Goal: Transaction & Acquisition: Purchase product/service

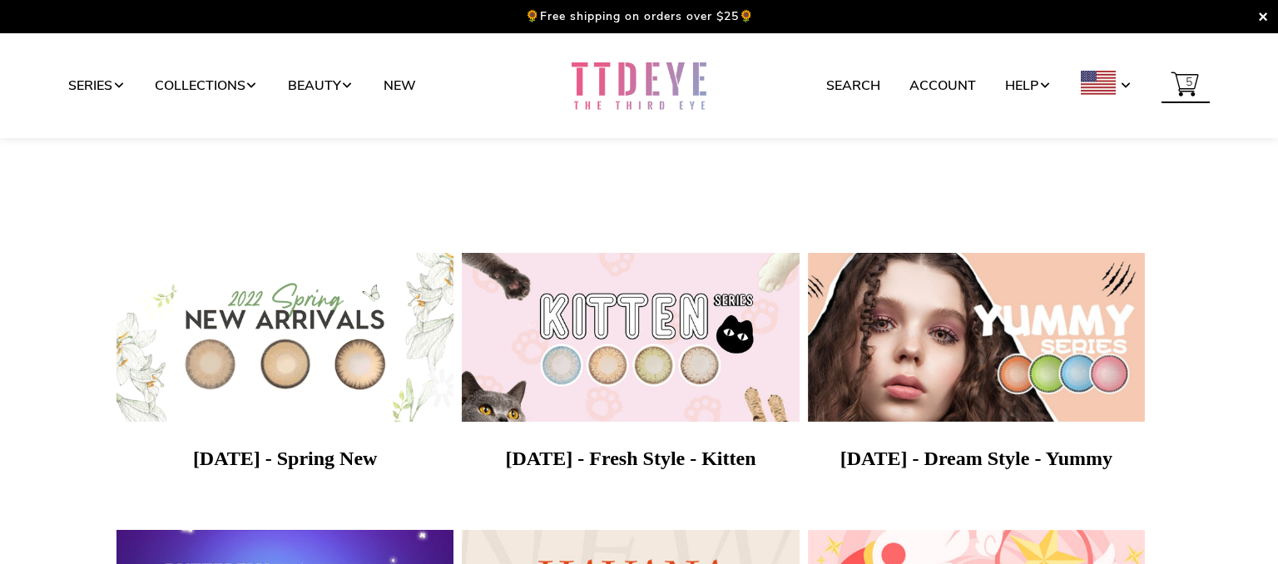
click at [1197, 97] on span "5" at bounding box center [1189, 83] width 15 height 32
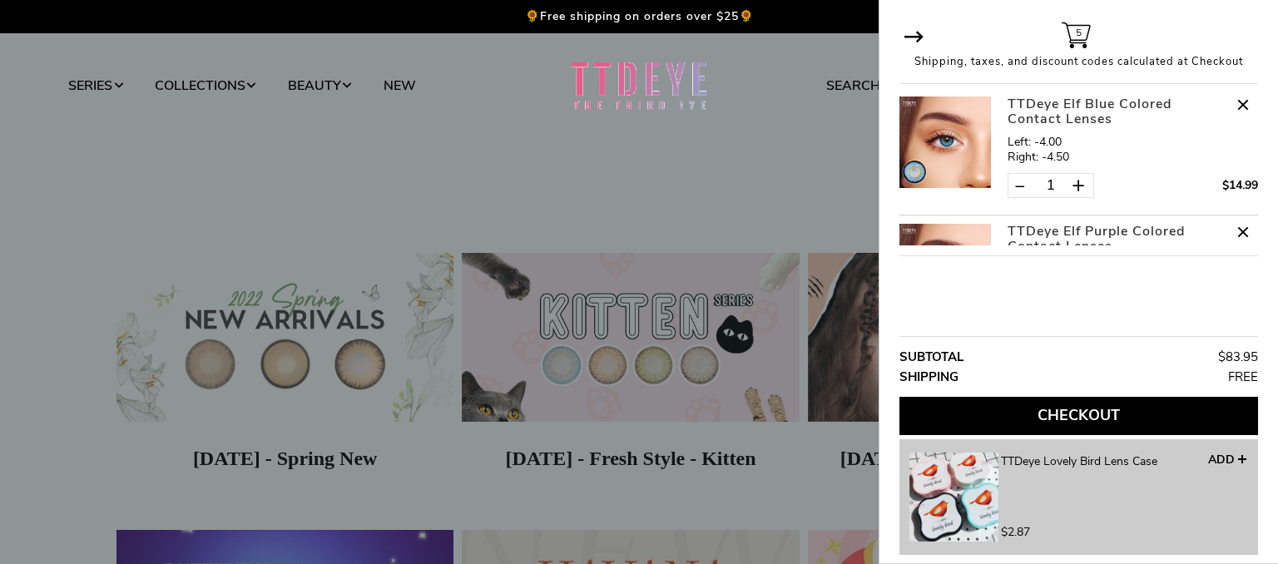
click at [633, 199] on div at bounding box center [639, 282] width 1278 height 564
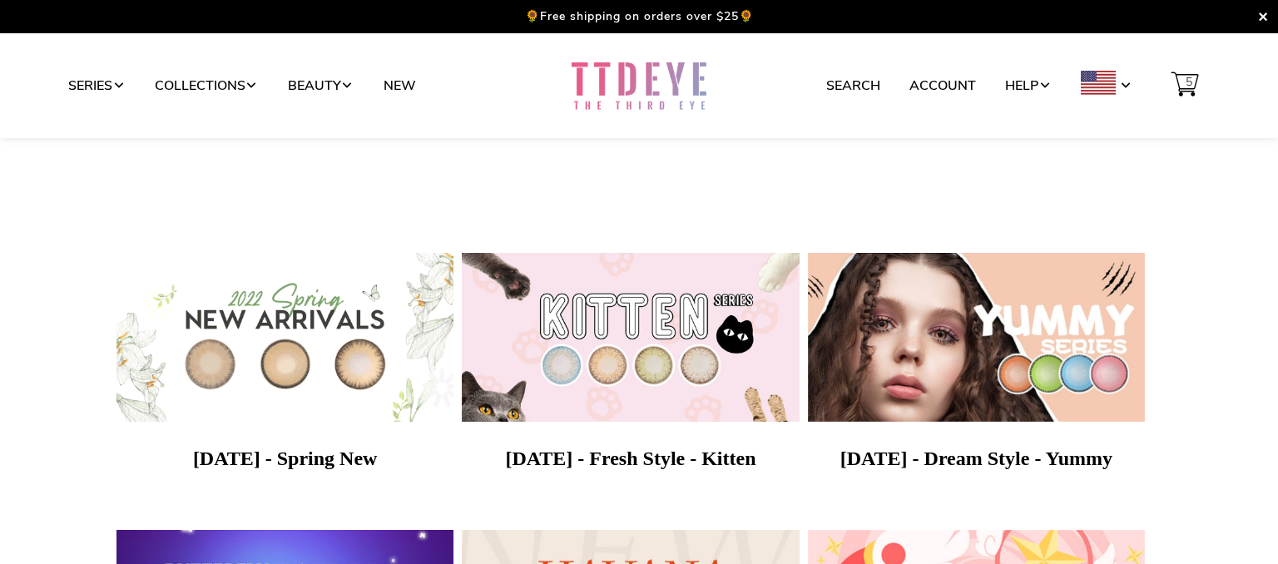
click at [643, 89] on link at bounding box center [639, 86] width 205 height 52
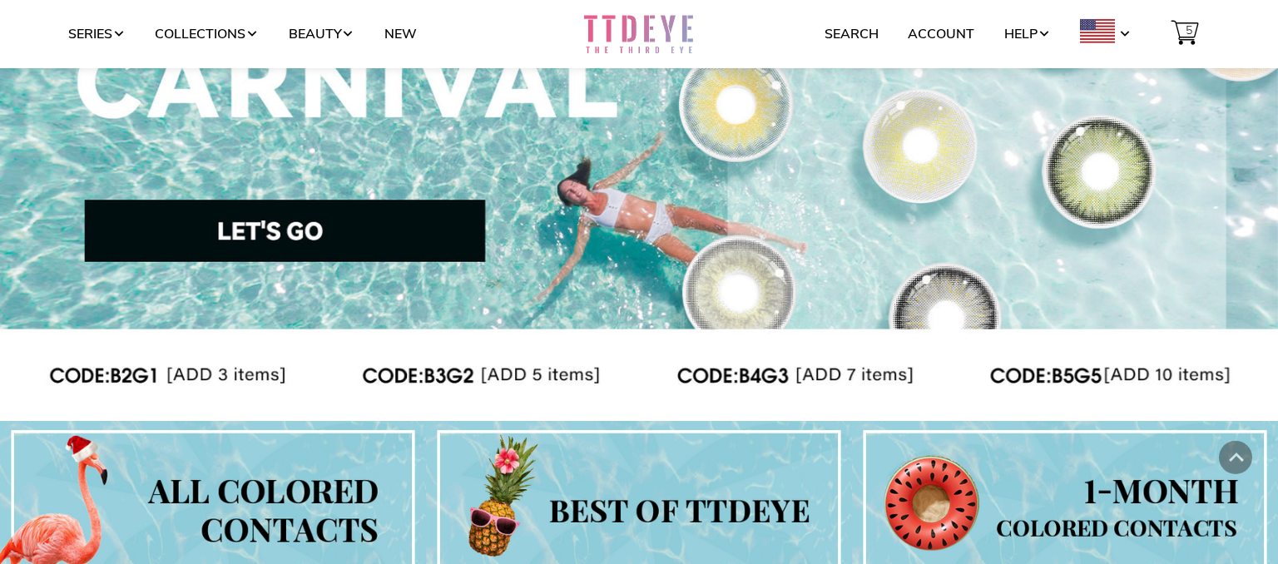
scroll to position [220, 0]
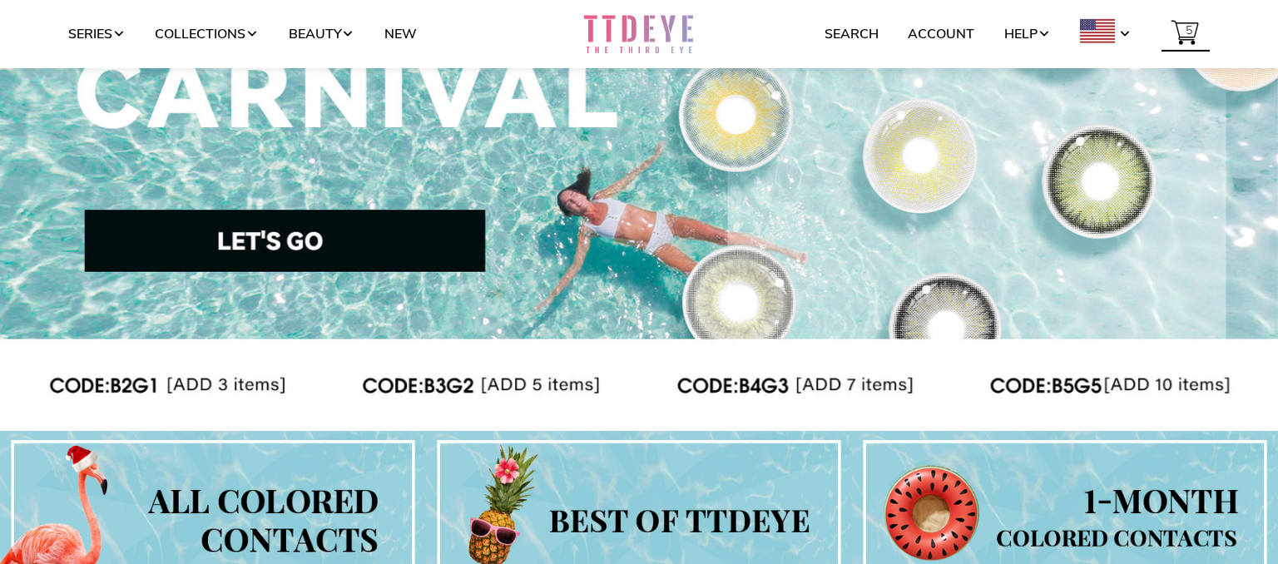
click at [1179, 42] on span at bounding box center [1186, 34] width 49 height 41
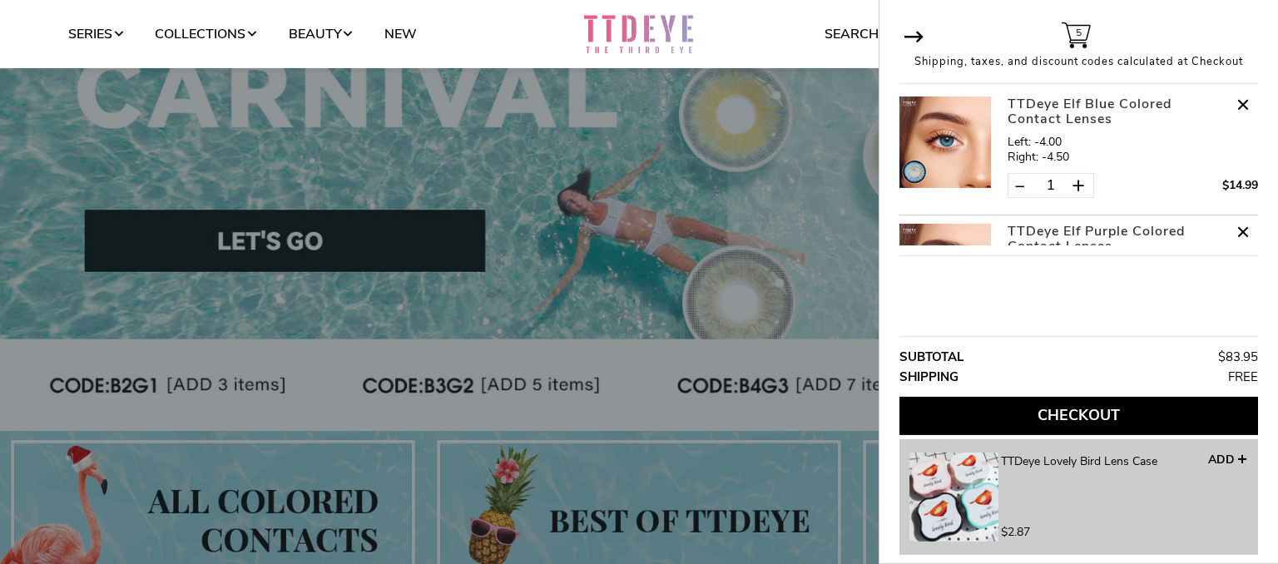
click at [1012, 415] on button "Checkout" at bounding box center [1079, 416] width 359 height 38
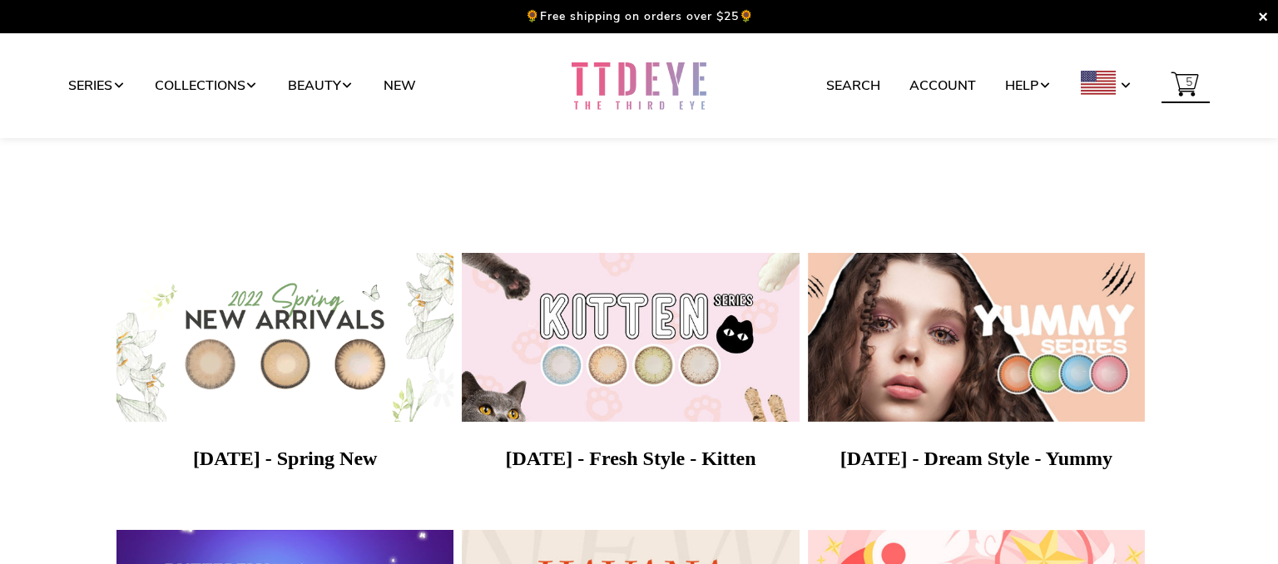
click at [1178, 88] on span at bounding box center [1186, 86] width 49 height 41
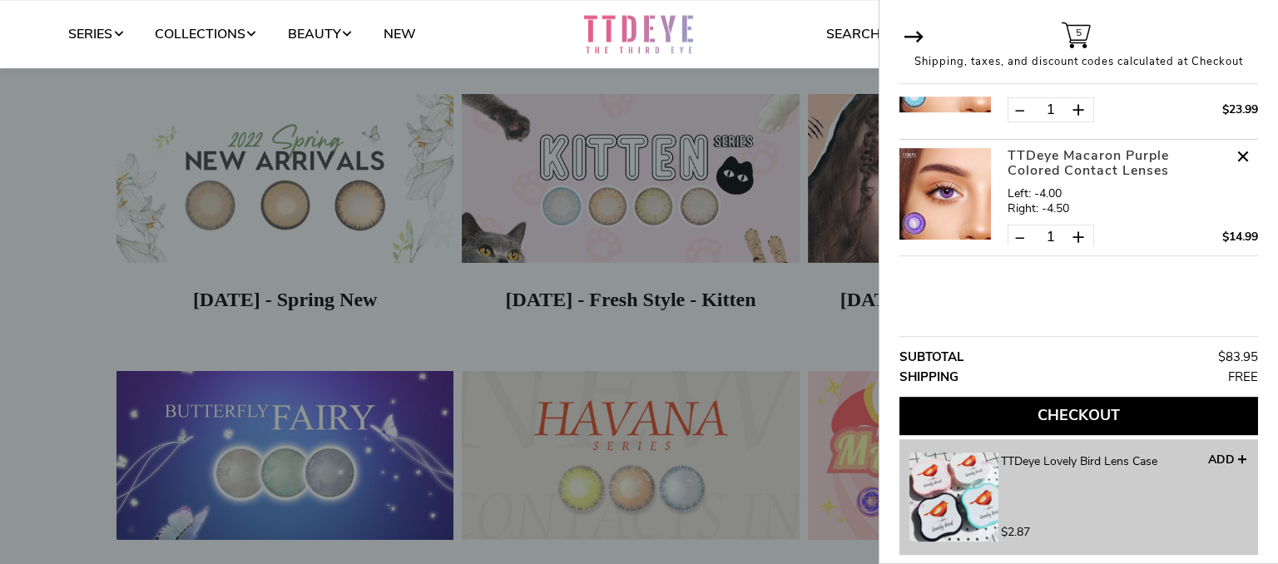
scroll to position [469, 0]
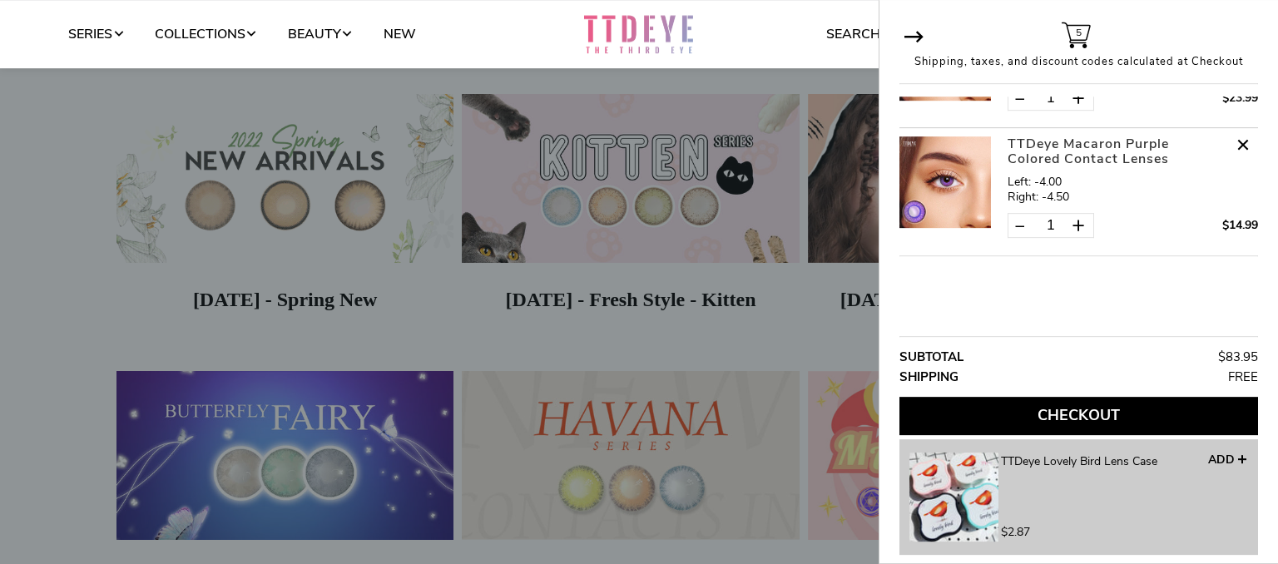
click at [1051, 419] on button "Checkout" at bounding box center [1079, 416] width 359 height 38
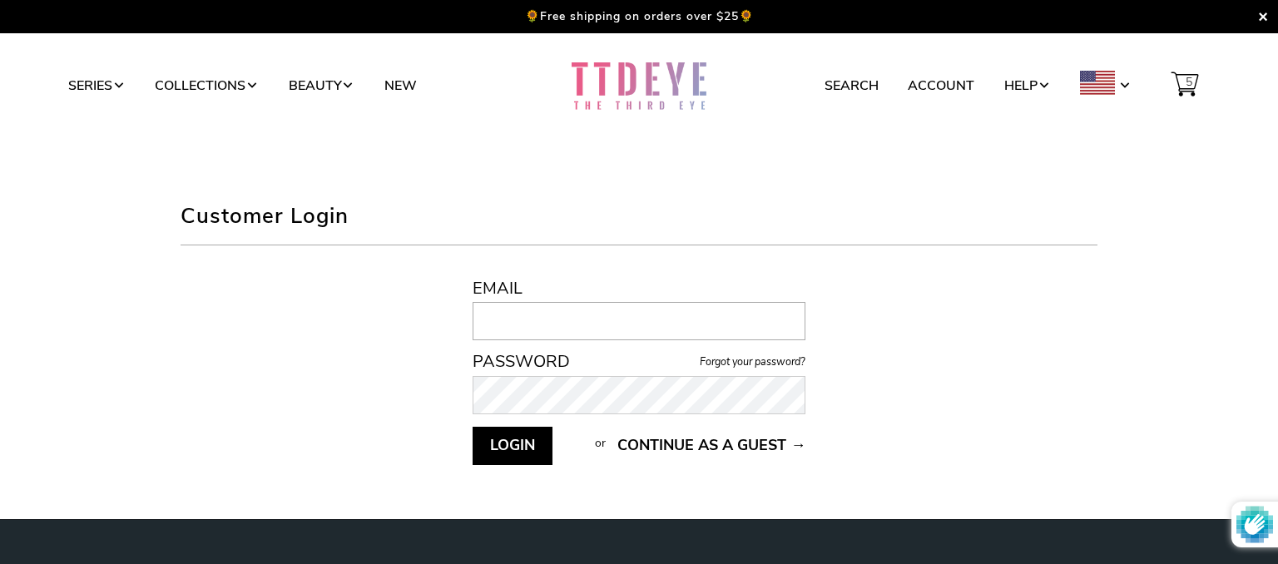
click at [602, 321] on input "Email" at bounding box center [640, 321] width 334 height 38
